Goal: Information Seeking & Learning: Learn about a topic

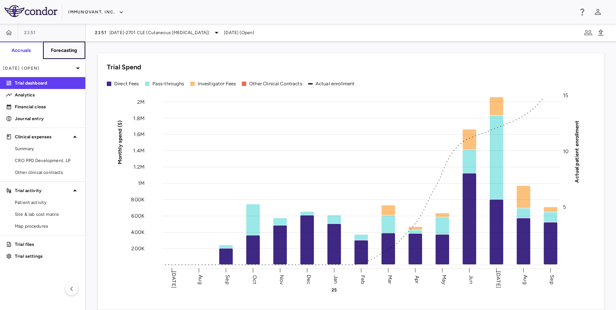
click at [74, 52] on h6 "Forecasting" at bounding box center [64, 50] width 27 height 7
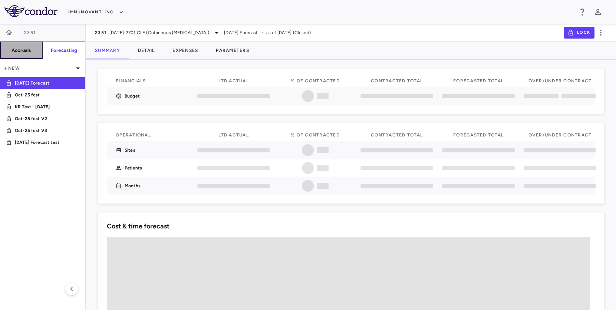
click at [28, 51] on h6 "Accruals" at bounding box center [21, 50] width 19 height 7
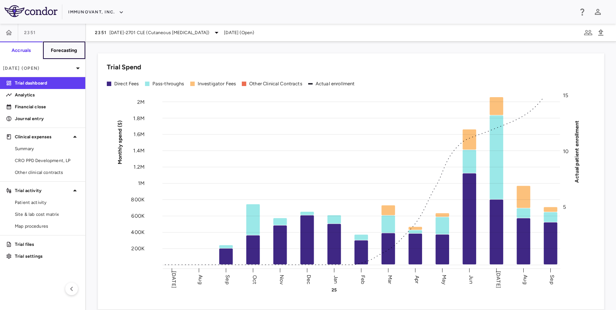
click at [66, 49] on h6 "Forecasting" at bounding box center [64, 50] width 27 height 7
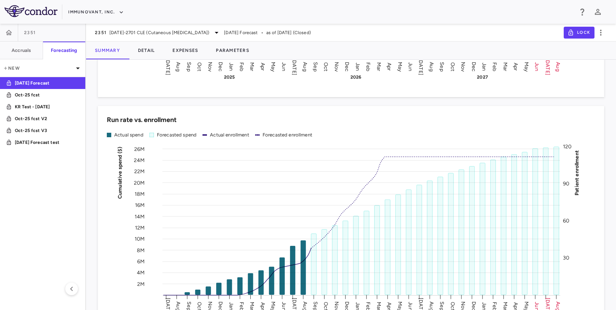
scroll to position [857, 0]
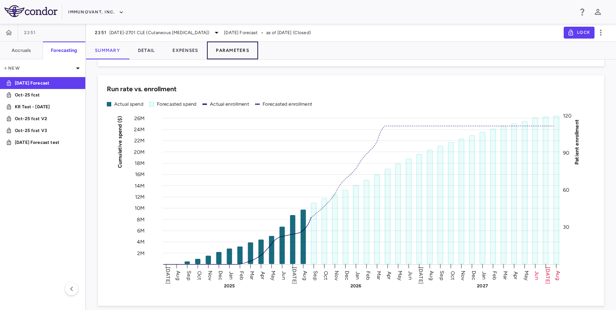
click at [229, 51] on button "Parameters" at bounding box center [232, 51] width 51 height 18
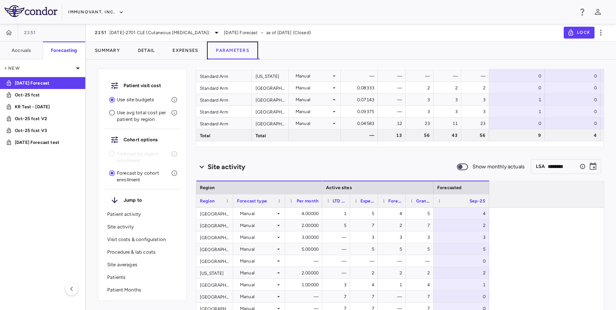
scroll to position [188, 0]
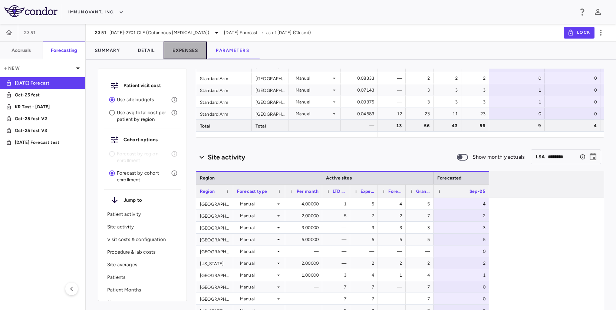
click at [193, 53] on button "Expenses" at bounding box center [185, 51] width 43 height 18
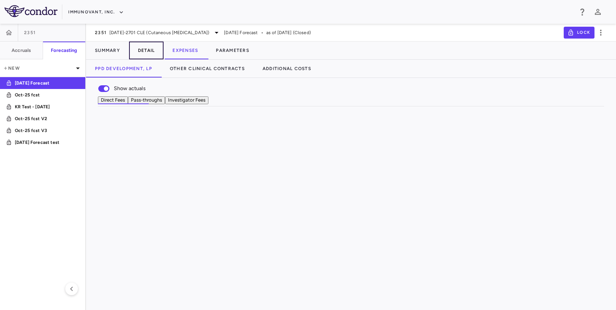
click at [135, 50] on button "Detail" at bounding box center [146, 51] width 35 height 18
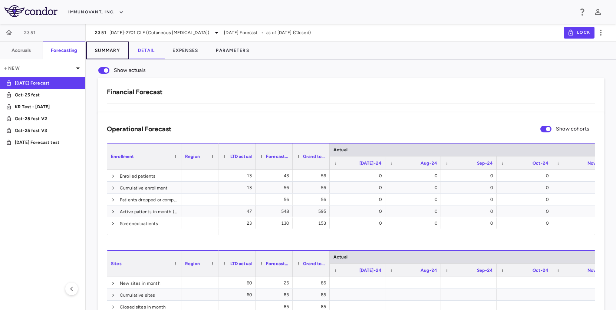
click at [114, 51] on button "Summary" at bounding box center [107, 51] width 43 height 18
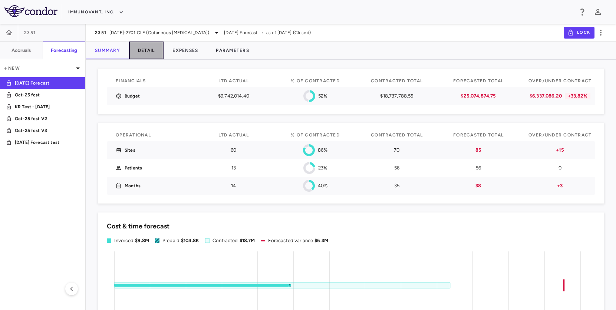
click at [154, 54] on button "Detail" at bounding box center [146, 51] width 35 height 18
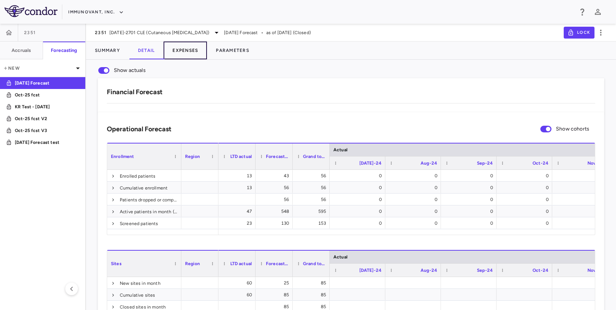
click at [177, 53] on button "Expenses" at bounding box center [185, 51] width 43 height 18
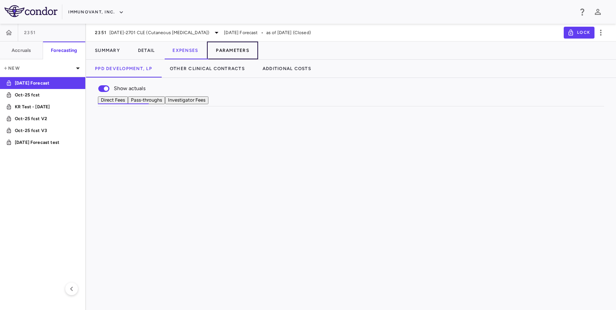
click at [229, 52] on button "Parameters" at bounding box center [232, 51] width 51 height 18
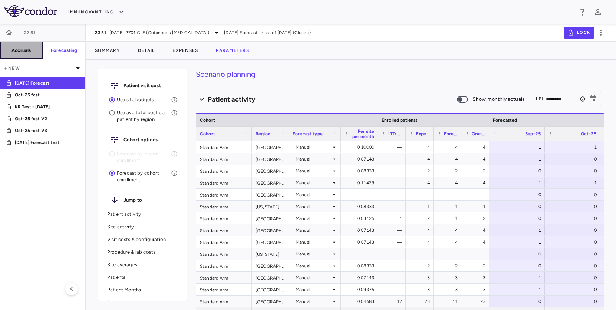
click at [35, 52] on button "Accruals" at bounding box center [21, 51] width 43 height 18
click at [35, 52] on div "Skip to sidebar Skip to main content Immunovant, Inc. 2351 Accruals Forecasting…" at bounding box center [308, 155] width 616 height 310
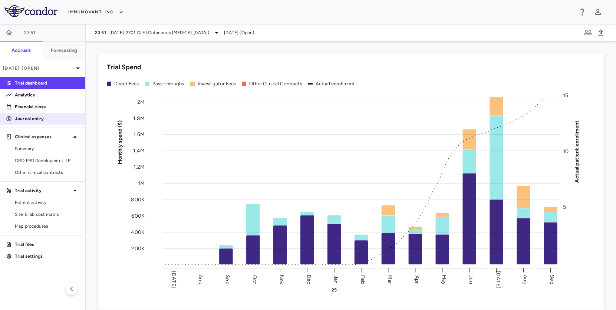
click at [47, 113] on div "Journal entry" at bounding box center [42, 119] width 85 height 12
click at [48, 110] on link "Financial close" at bounding box center [42, 106] width 85 height 11
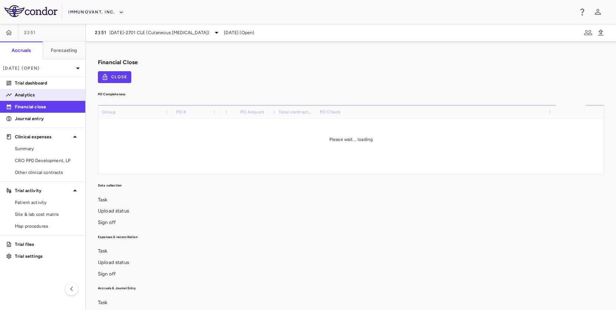
click at [45, 99] on link "Analytics" at bounding box center [42, 94] width 85 height 11
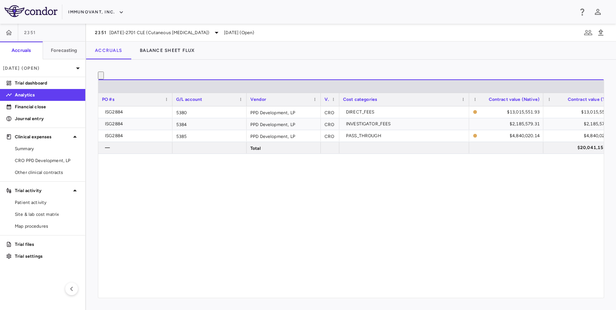
drag, startPoint x: 240, startPoint y: 250, endPoint x: 246, endPoint y: 249, distance: 6.0
click at [240, 250] on div "ISG2884 5380 PPD Development, LP CRO DIRECT_FEES $13,015,551.93 $13,015,551.96 …" at bounding box center [351, 200] width 506 height 186
click at [169, 50] on button "Balance Sheet Flux" at bounding box center [167, 51] width 73 height 18
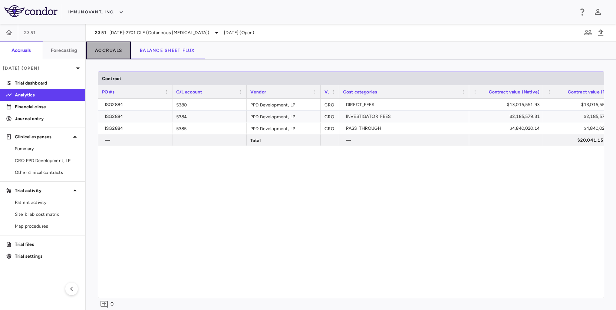
click at [112, 49] on button "Accruals" at bounding box center [108, 51] width 45 height 18
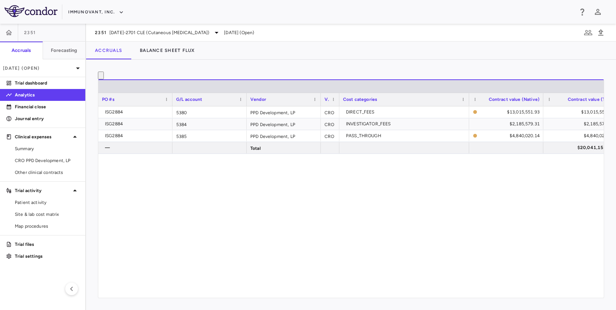
click at [278, 75] on div at bounding box center [351, 76] width 507 height 8
click at [27, 107] on p "Financial close" at bounding box center [47, 107] width 65 height 7
